Goal: Task Accomplishment & Management: Manage account settings

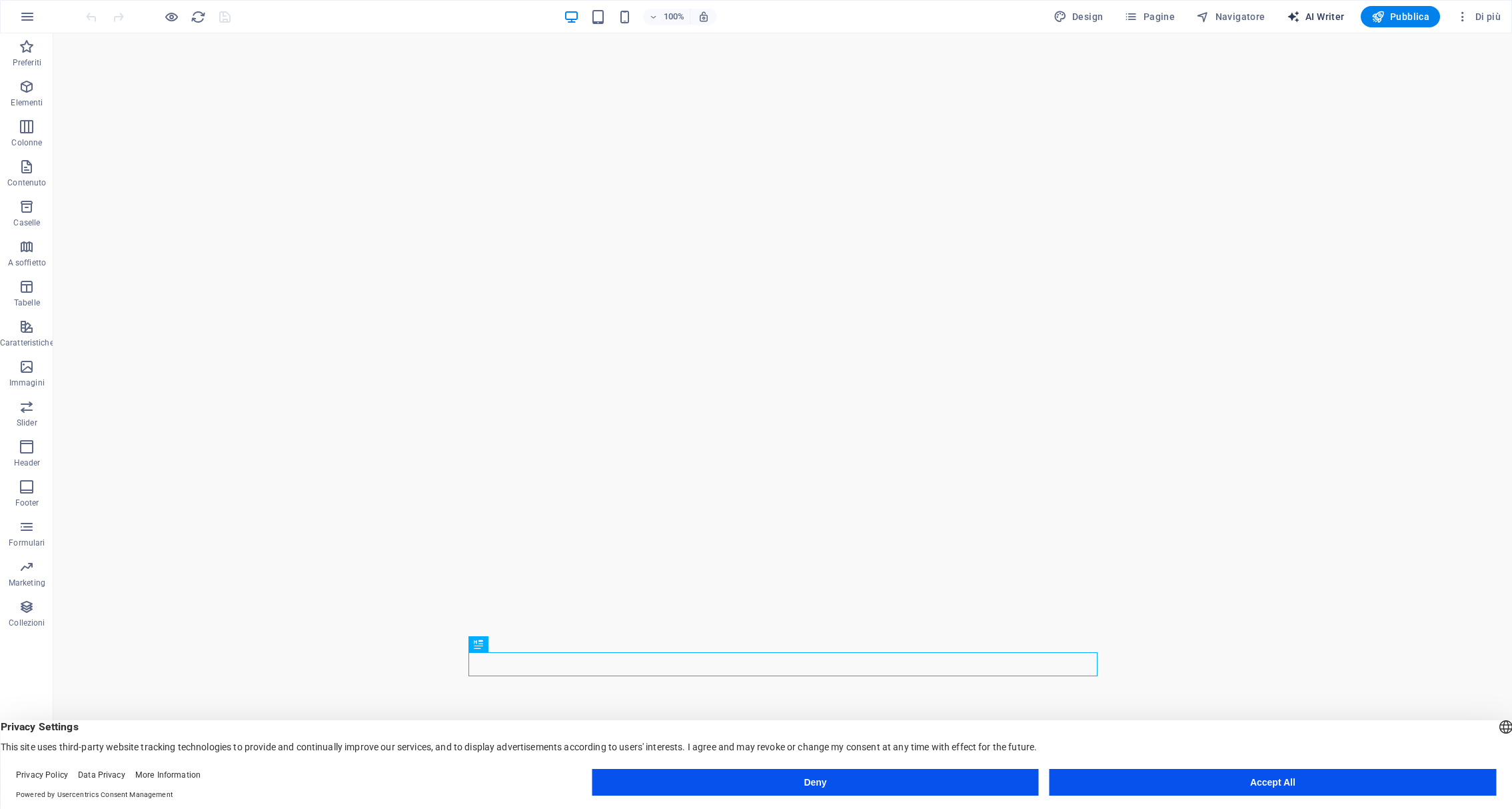
click at [1320, 22] on span "AI Writer" at bounding box center [1315, 16] width 58 height 13
select select "English"
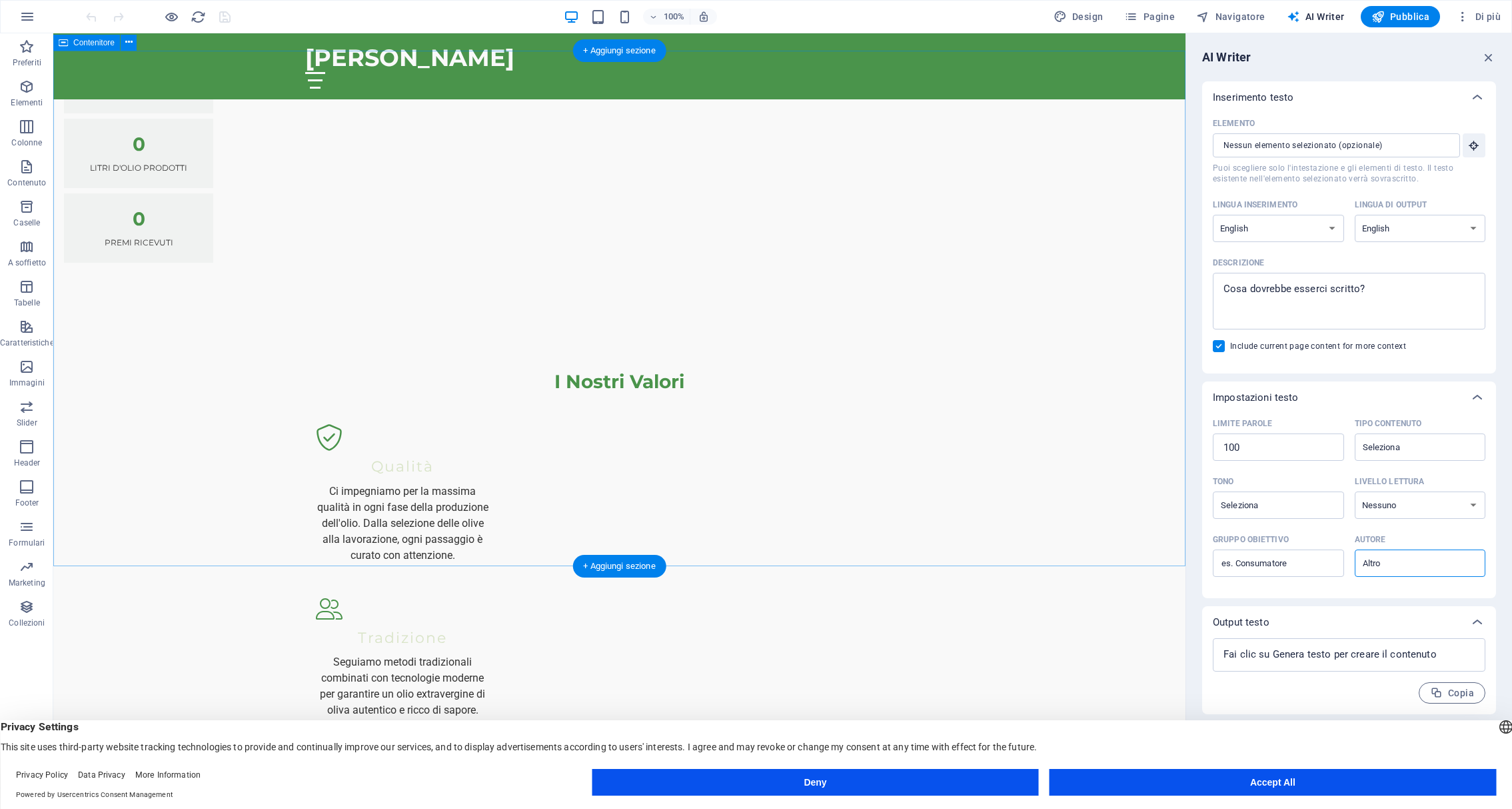
scroll to position [1764, 0]
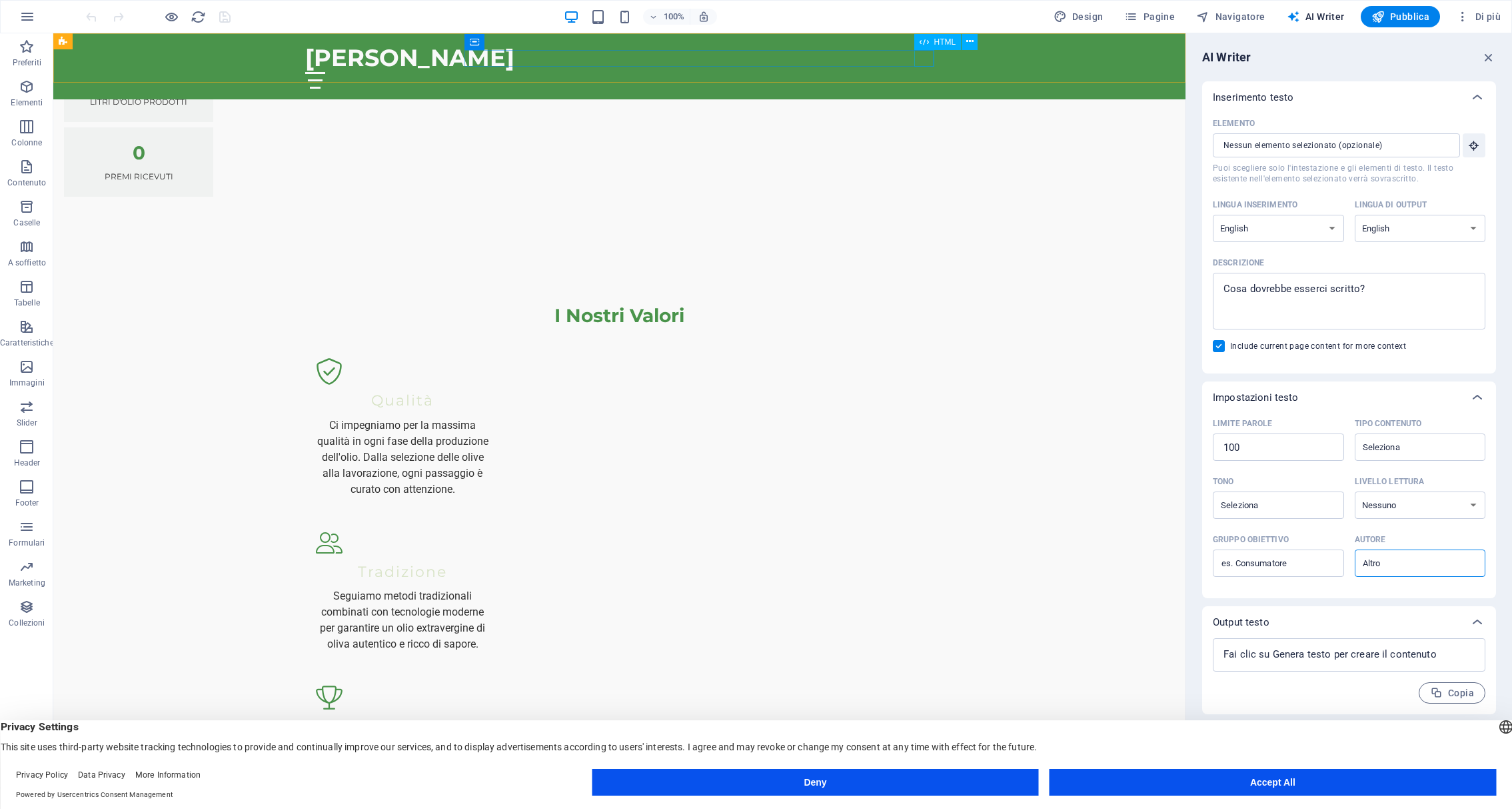
click at [919, 72] on div at bounding box center [619, 80] width 630 height 16
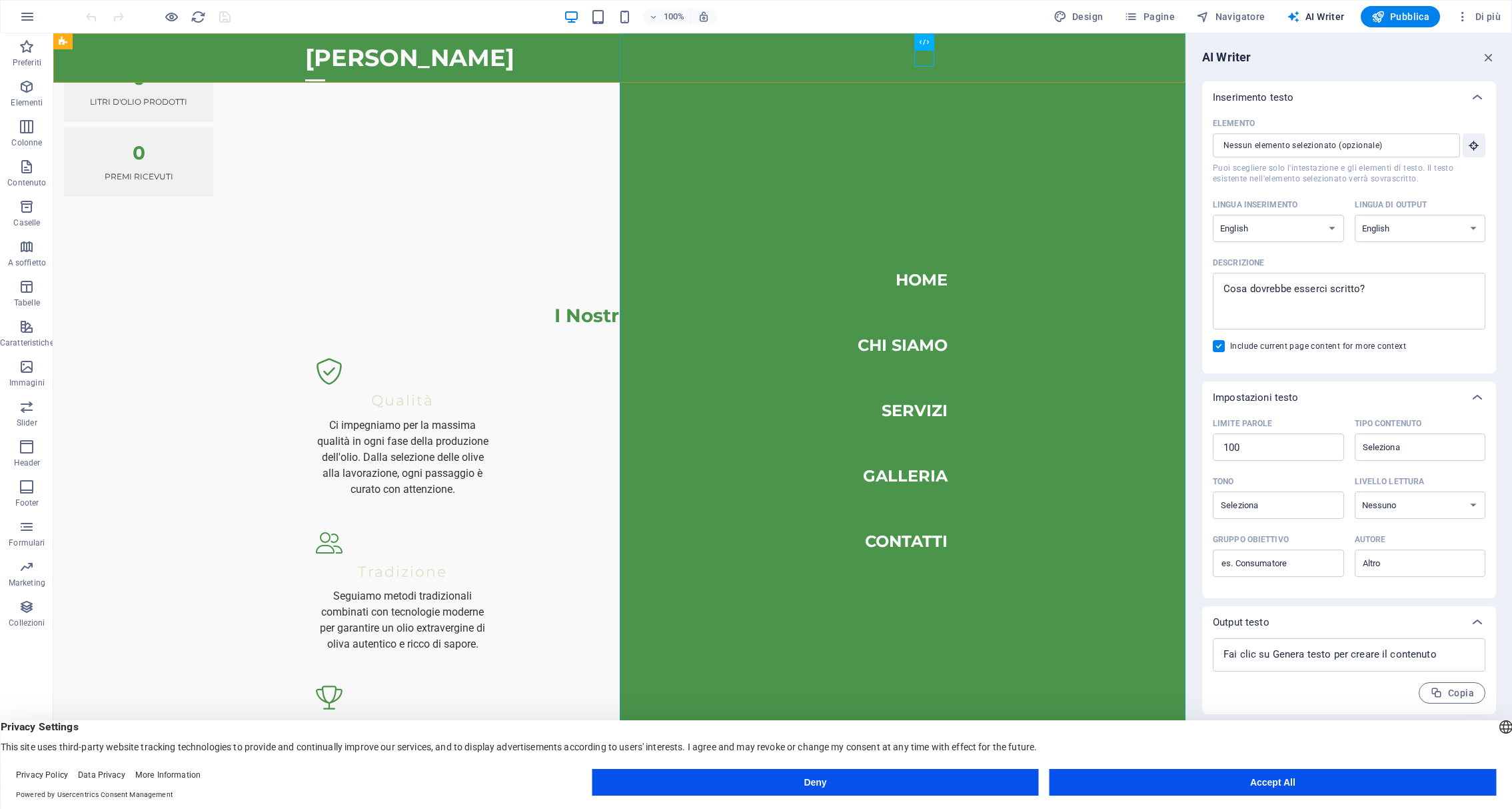
click at [924, 345] on nav "Home Chi Siamo Servizi Galleria Contatti" at bounding box center [903, 410] width 566 height 754
click at [897, 346] on nav "Home Chi Siamo Servizi Galleria Contatti" at bounding box center [903, 410] width 566 height 754
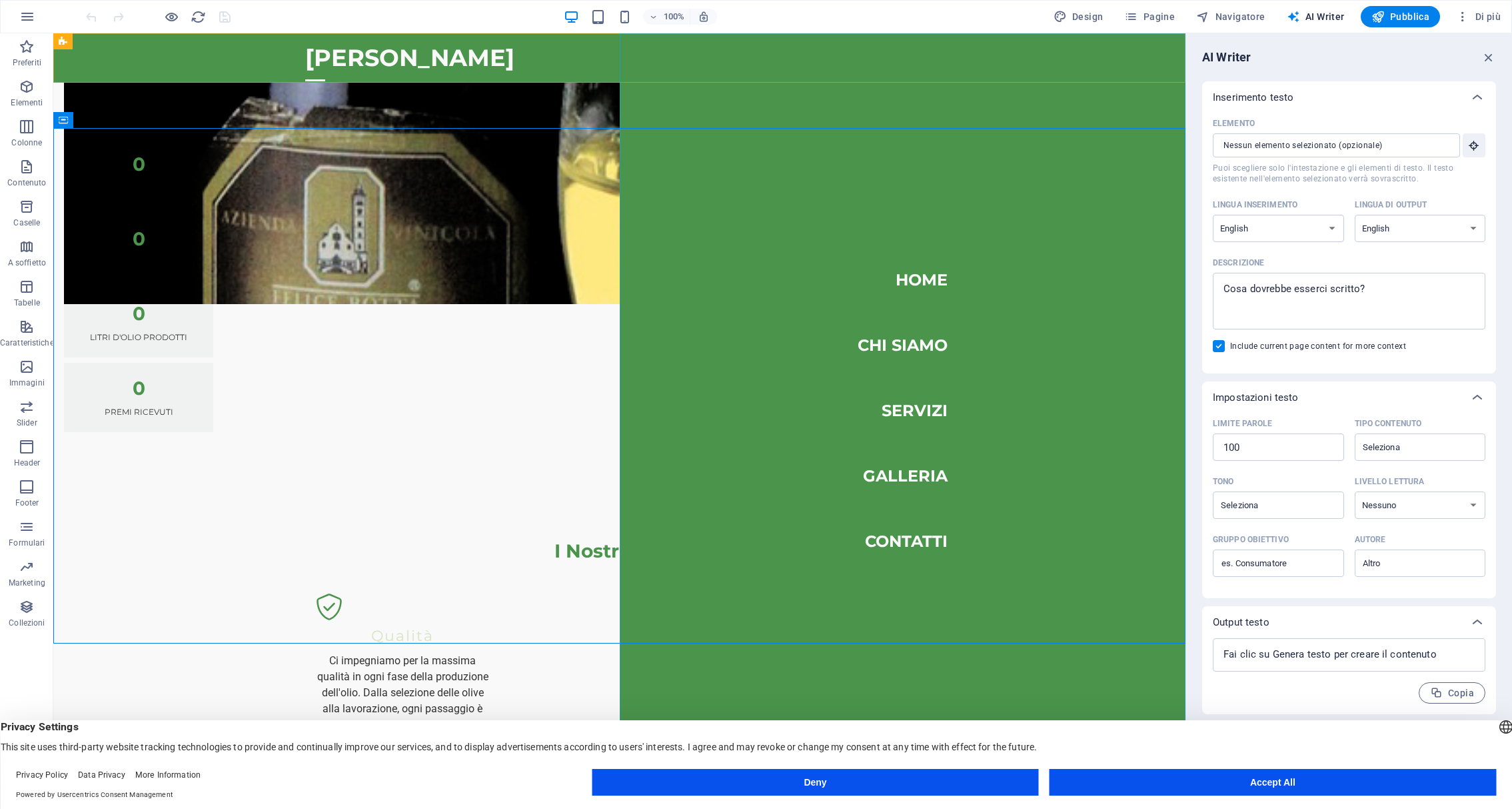
scroll to position [1466, 0]
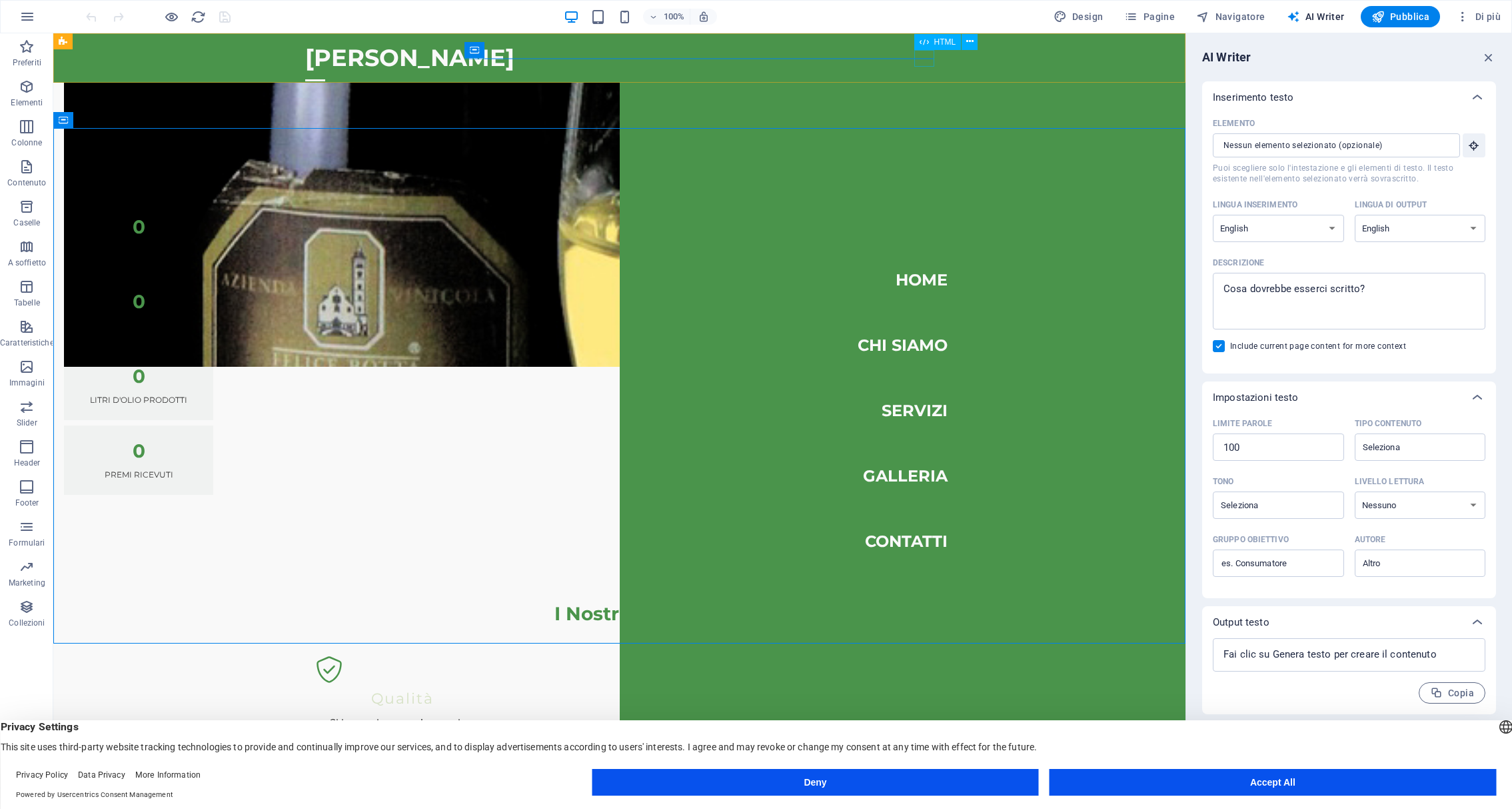
click at [326, 72] on div at bounding box center [314, 80] width 20 height 16
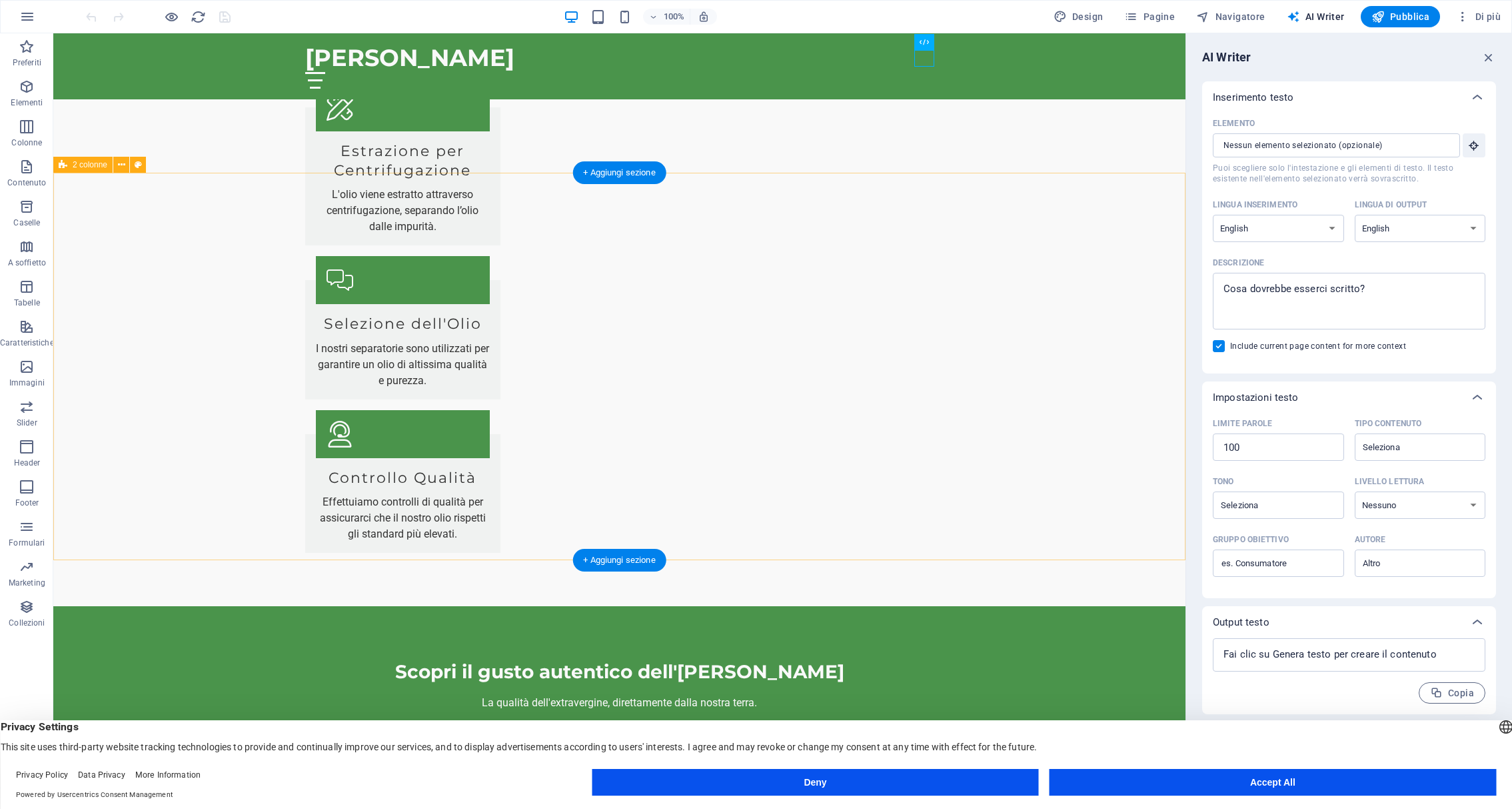
scroll to position [3184, 0]
click at [1252, 21] on span "Navigatore" at bounding box center [1230, 16] width 68 height 13
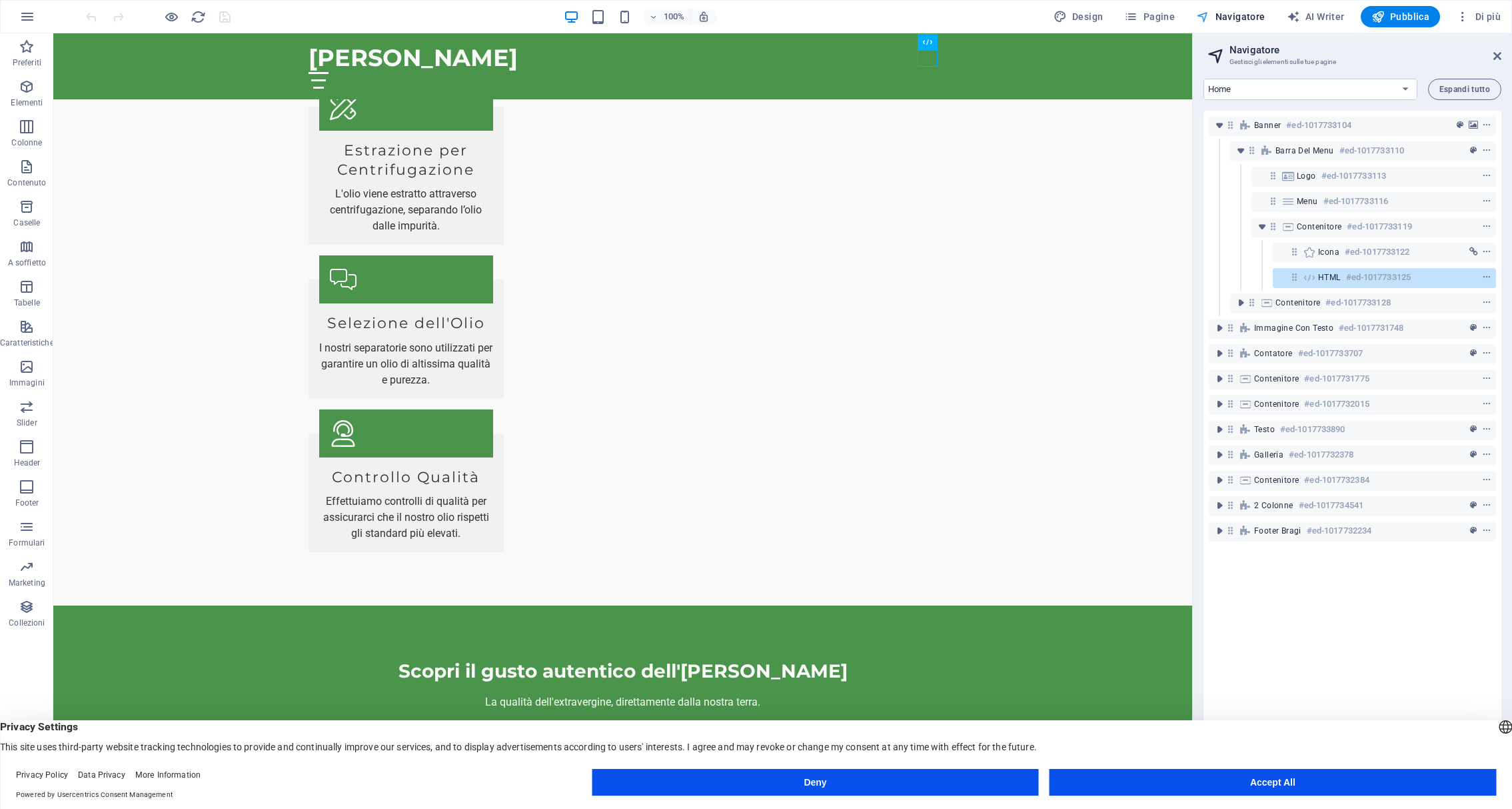
scroll to position [3185, 0]
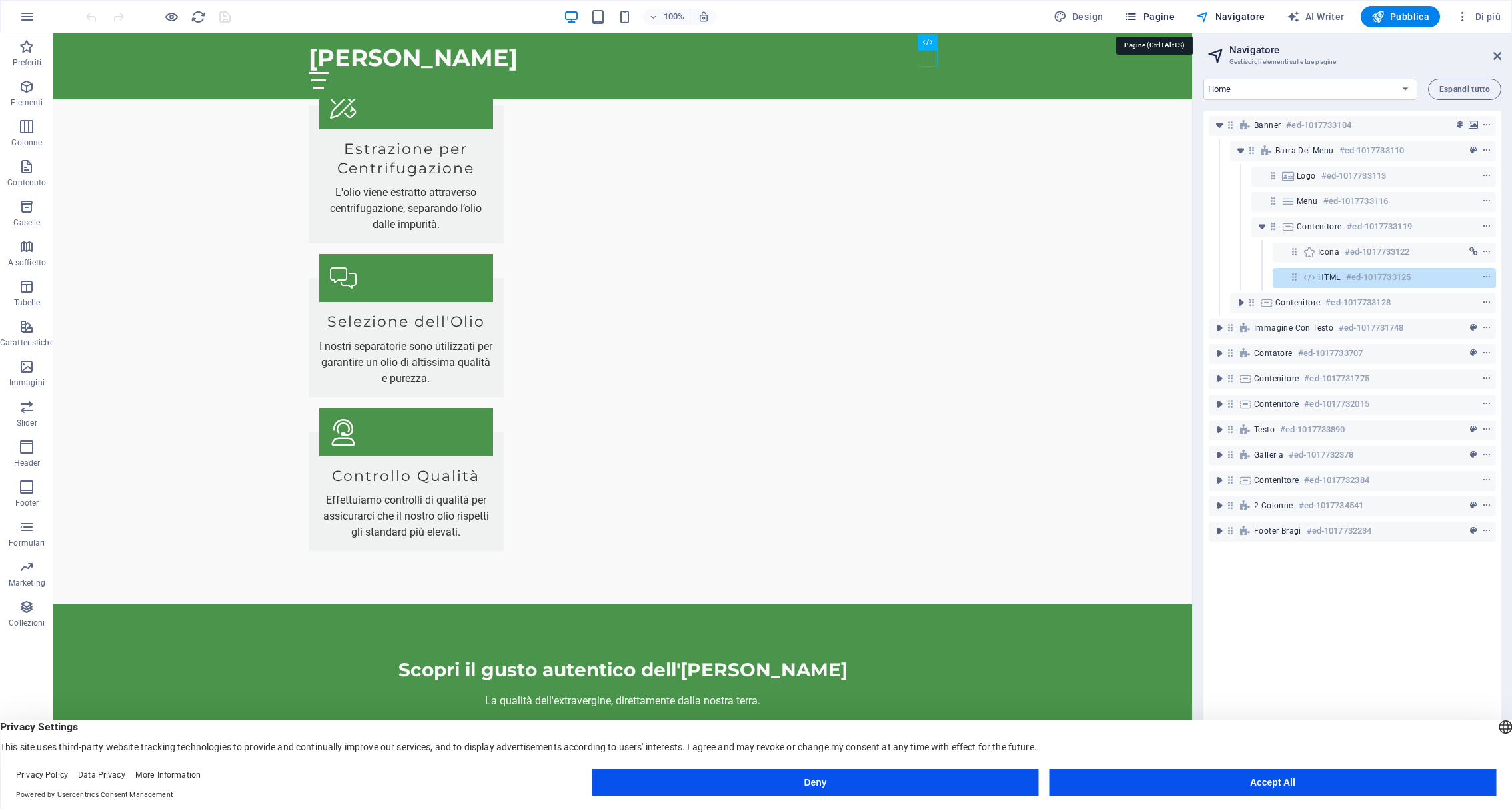
click at [1144, 20] on span "Pagine" at bounding box center [1149, 16] width 50 height 13
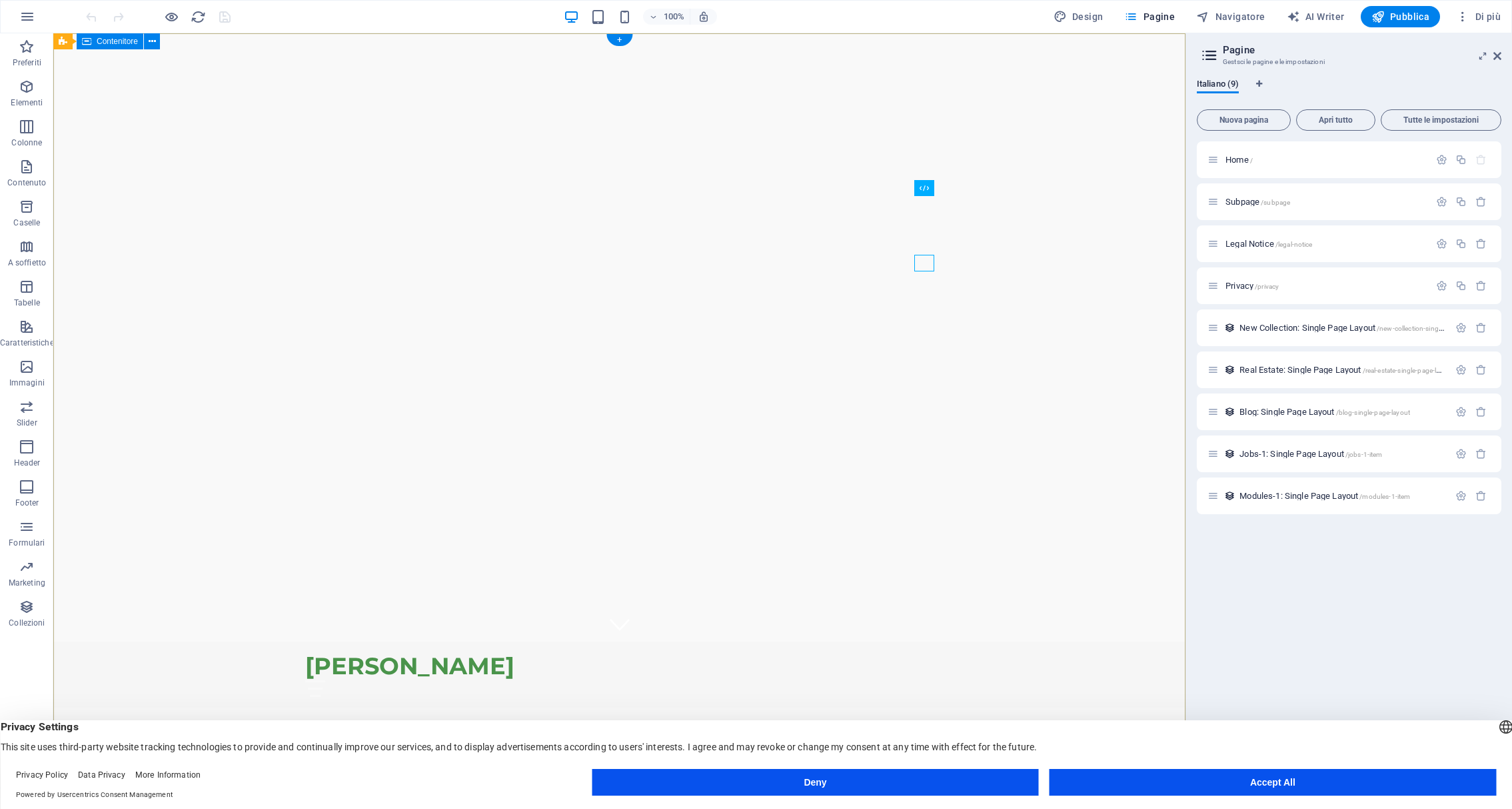
scroll to position [0, 0]
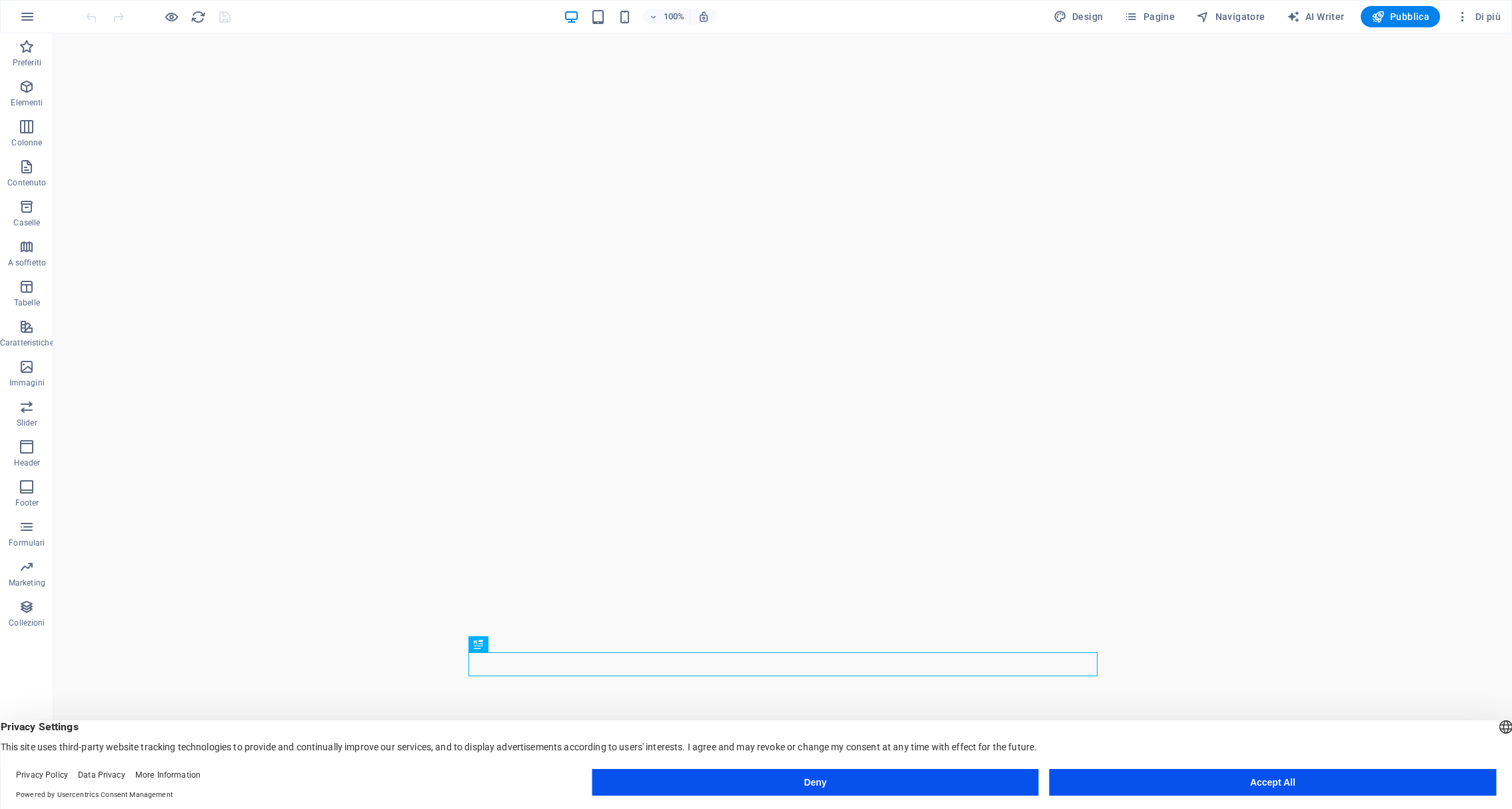
click at [1257, 785] on button "Accept All" at bounding box center [1273, 781] width 447 height 27
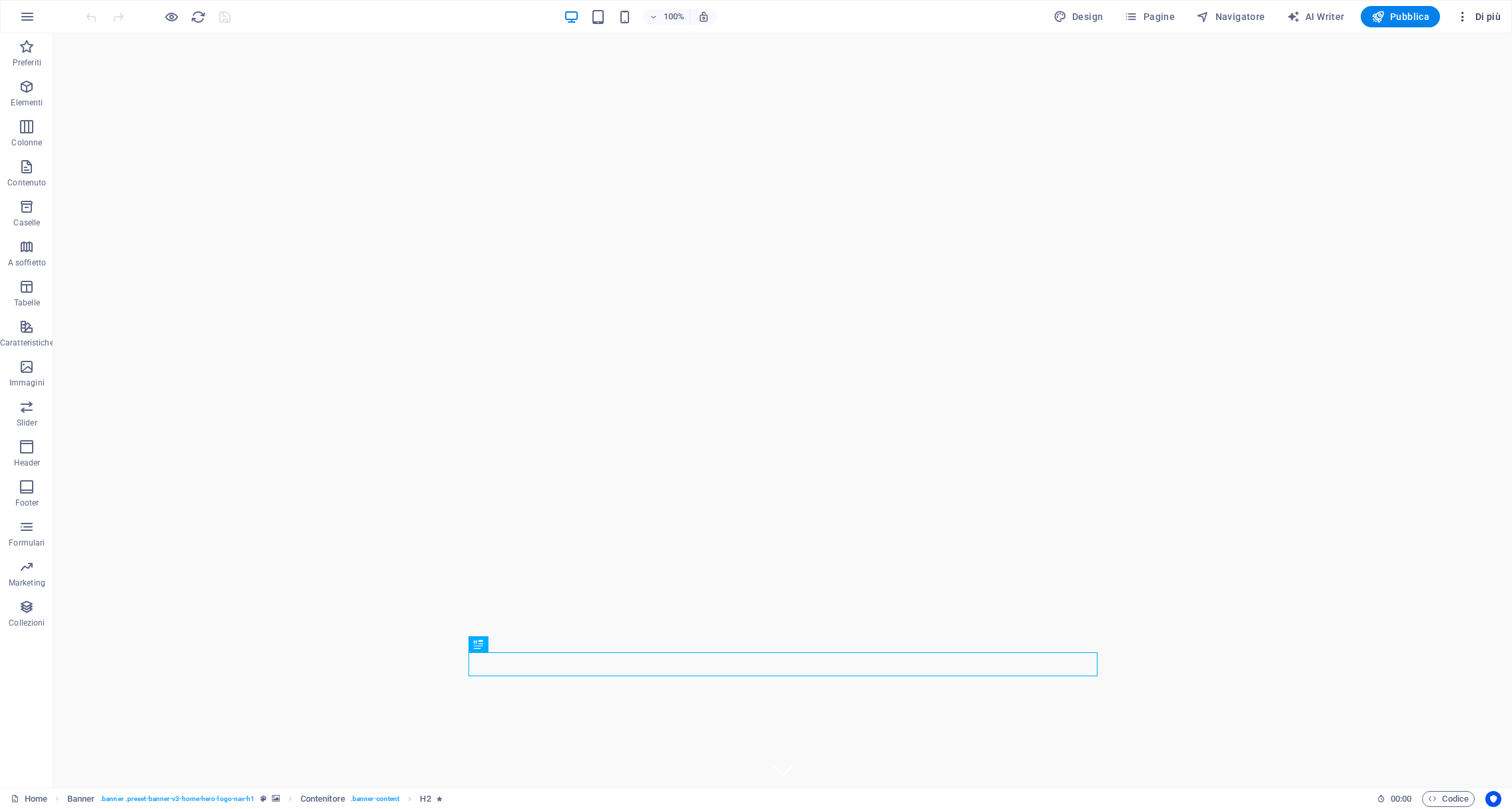
click at [1470, 16] on icon "button" at bounding box center [1463, 16] width 13 height 13
click at [29, 16] on div at bounding box center [756, 404] width 1512 height 809
click at [28, 13] on icon "button" at bounding box center [27, 16] width 16 height 16
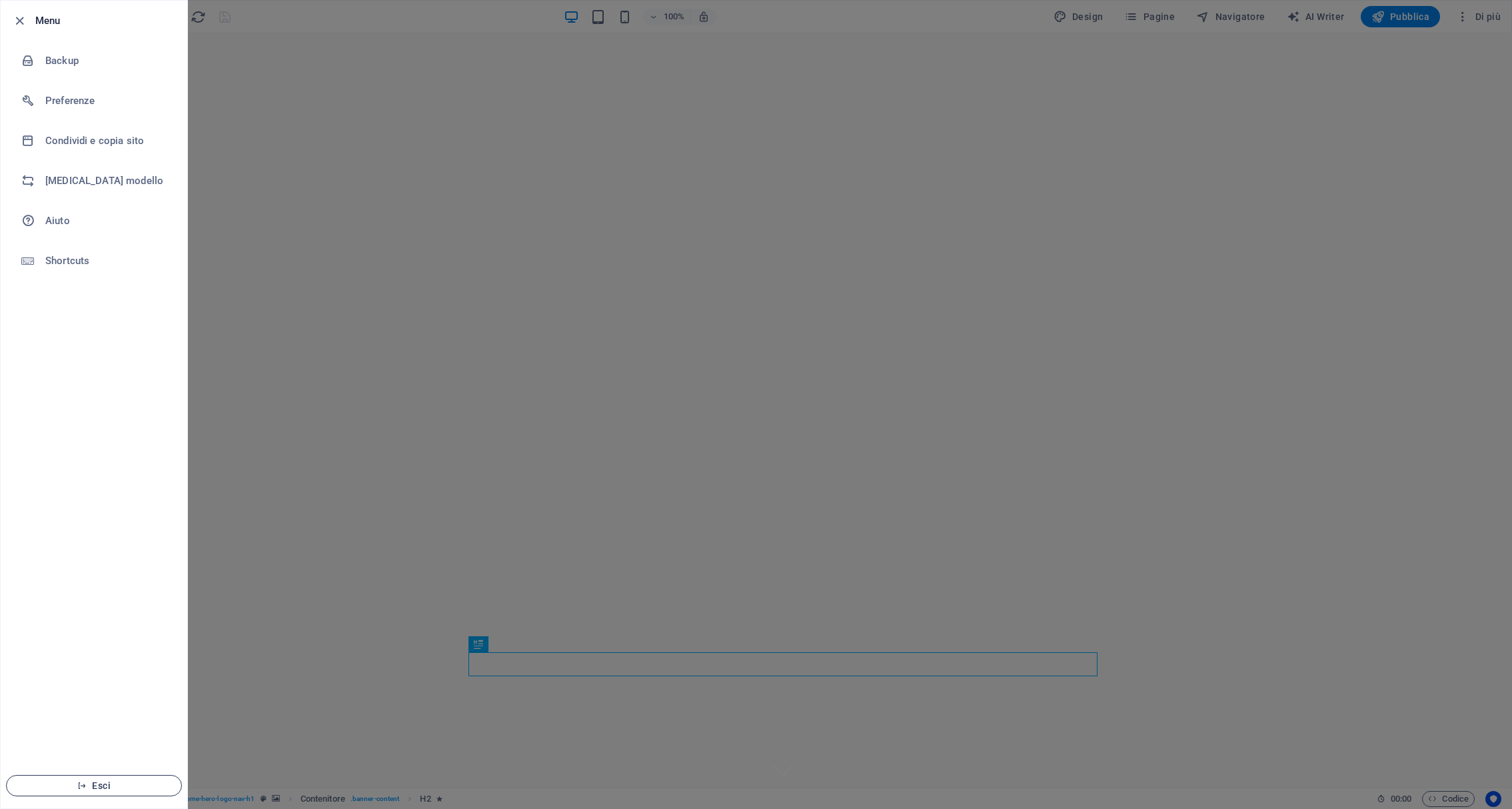
click at [119, 777] on button "Esci" at bounding box center [94, 785] width 176 height 22
